Goal: Find specific page/section: Find specific page/section

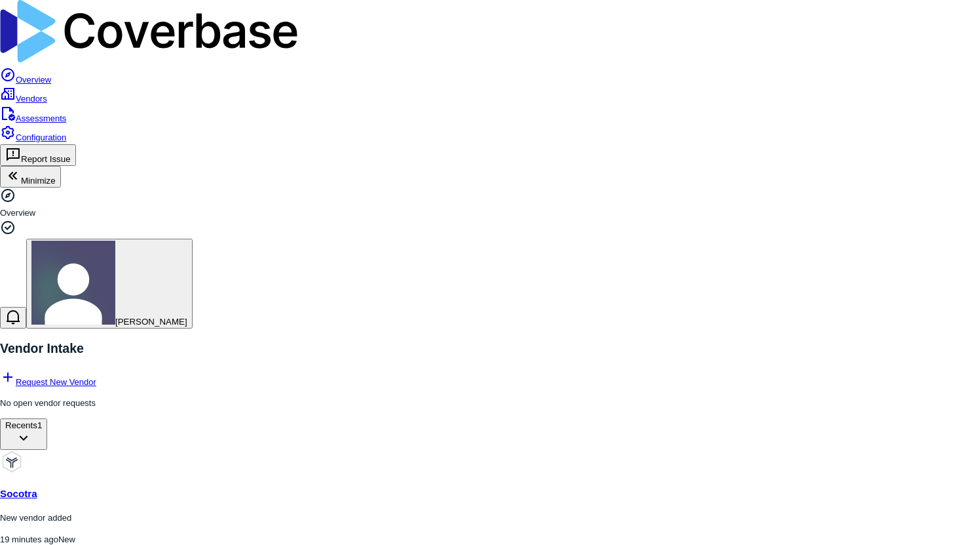
click at [0, 488] on span at bounding box center [0, 493] width 0 height 11
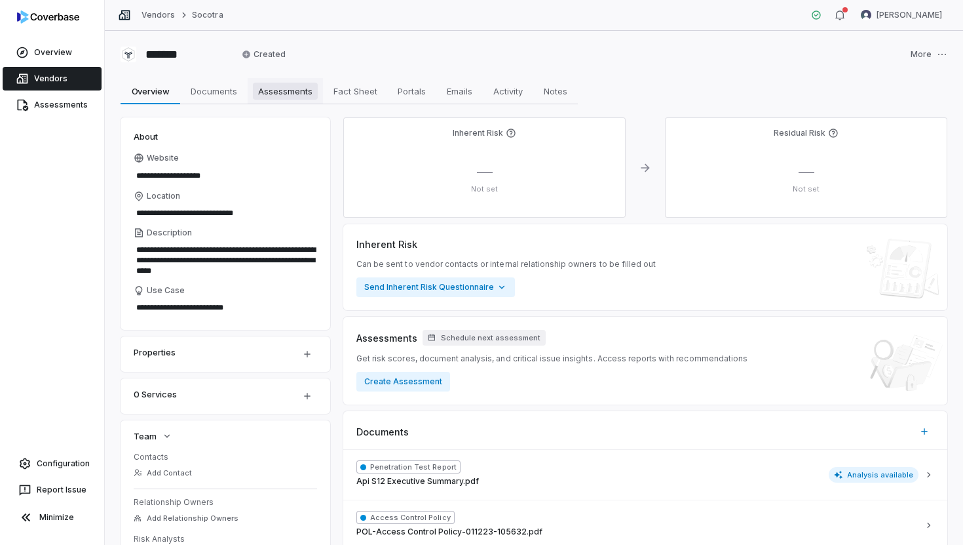
click at [269, 92] on span "Assessments" at bounding box center [285, 91] width 65 height 17
type textarea "*"
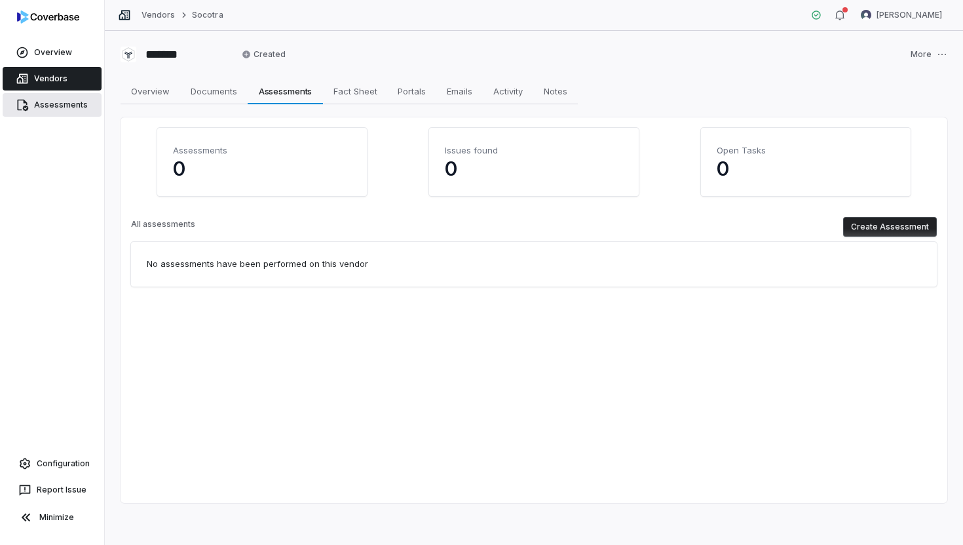
click at [52, 109] on link "Assessments" at bounding box center [52, 105] width 99 height 24
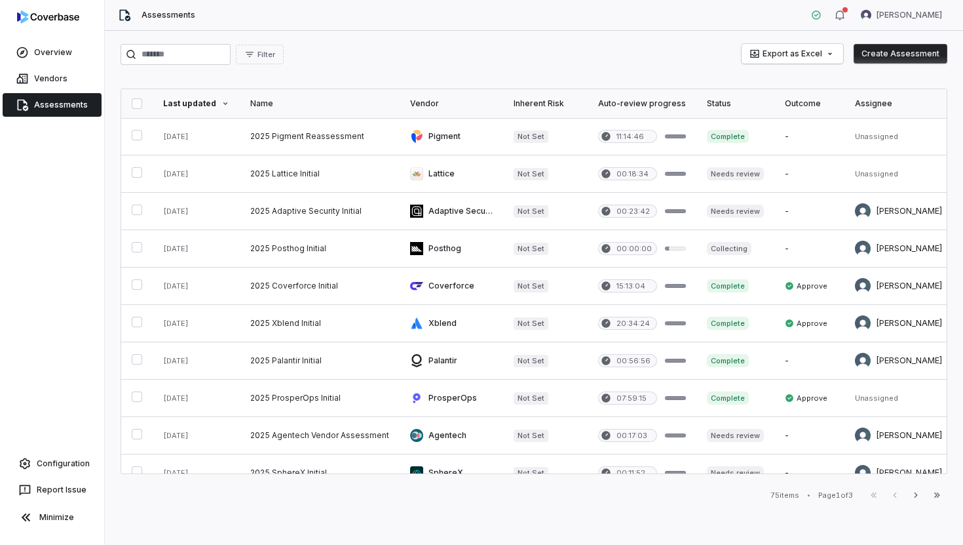
click at [54, 20] on img at bounding box center [48, 16] width 62 height 13
